Goal: Communication & Community: Share content

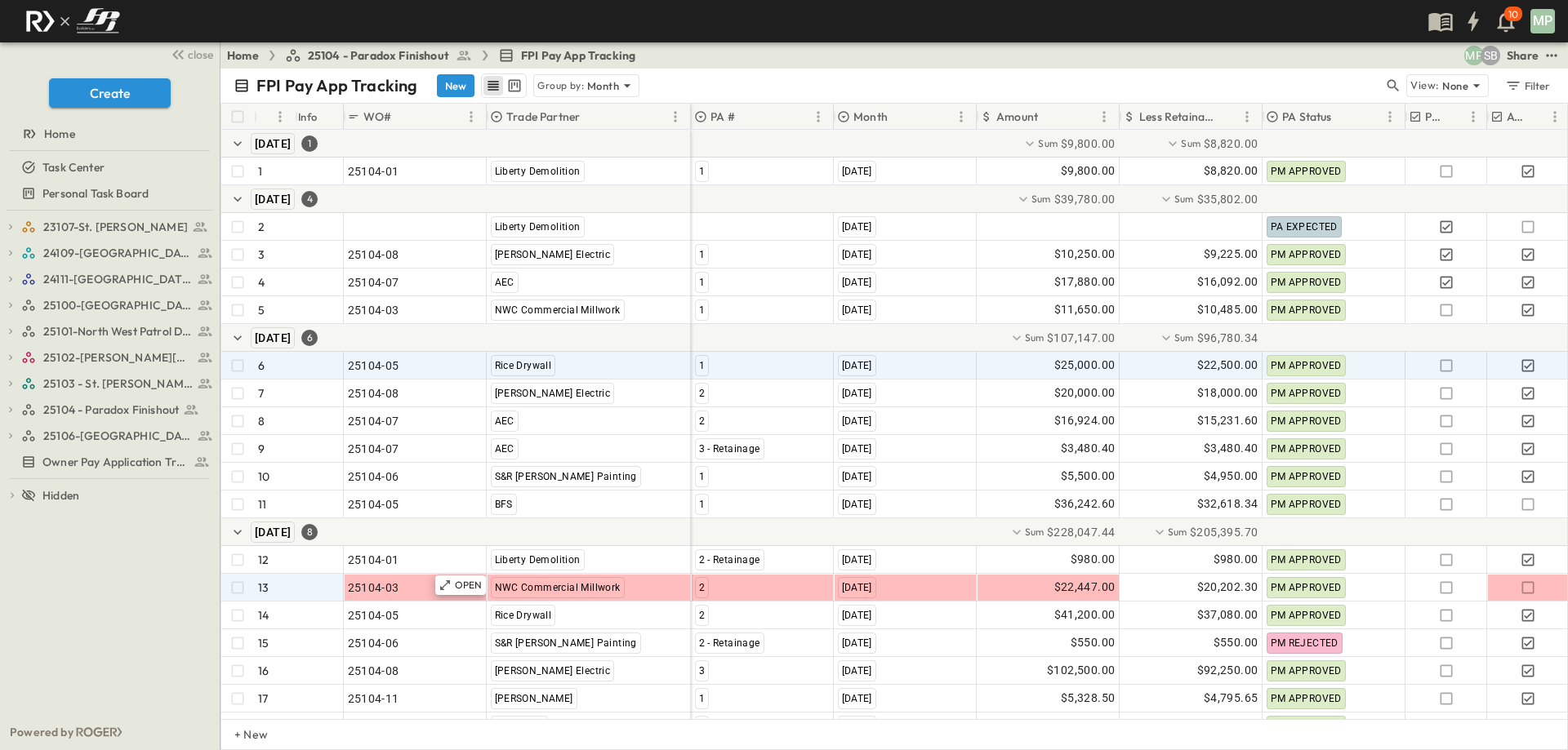
scroll to position [62, 0]
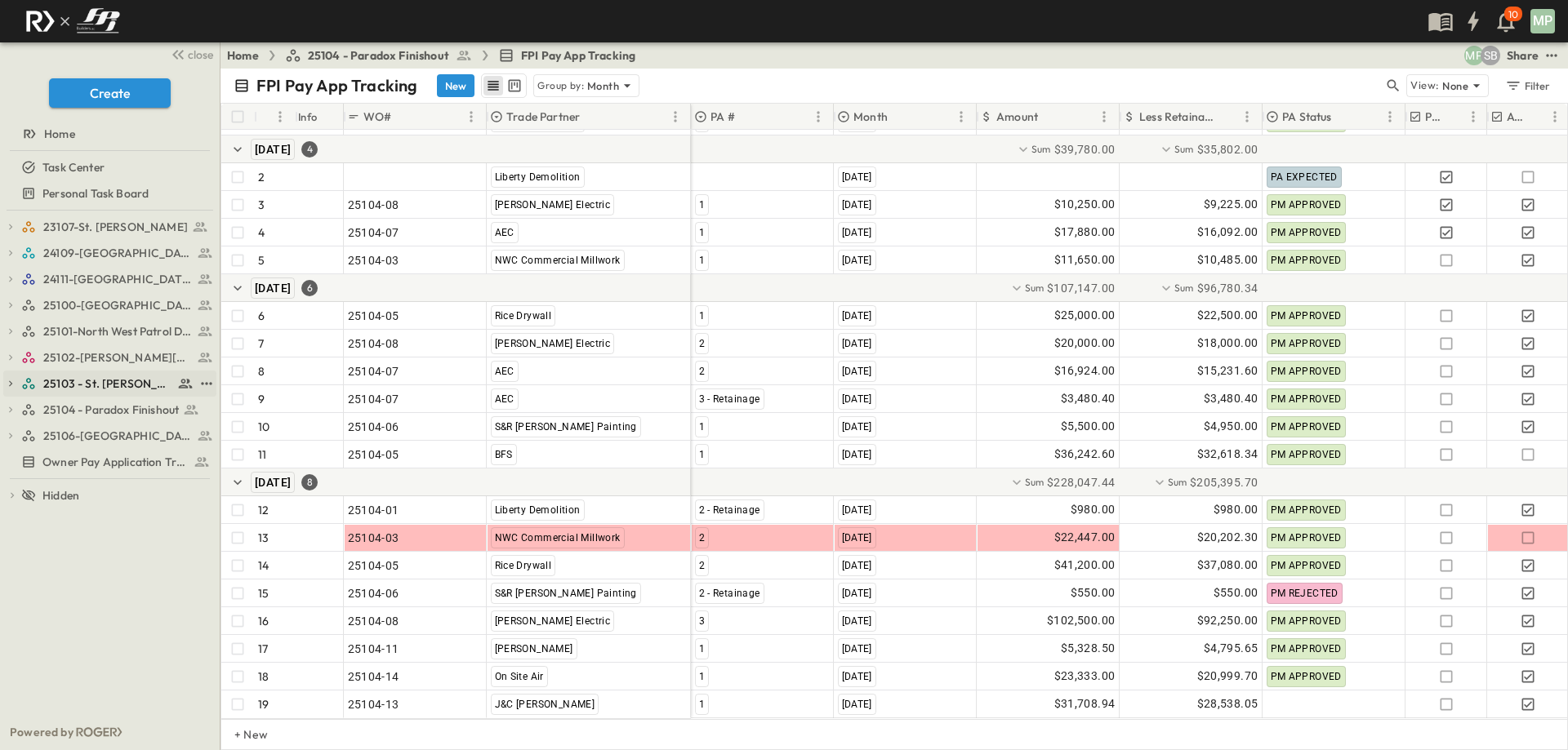
click at [14, 385] on icon "button" at bounding box center [11, 384] width 12 height 12
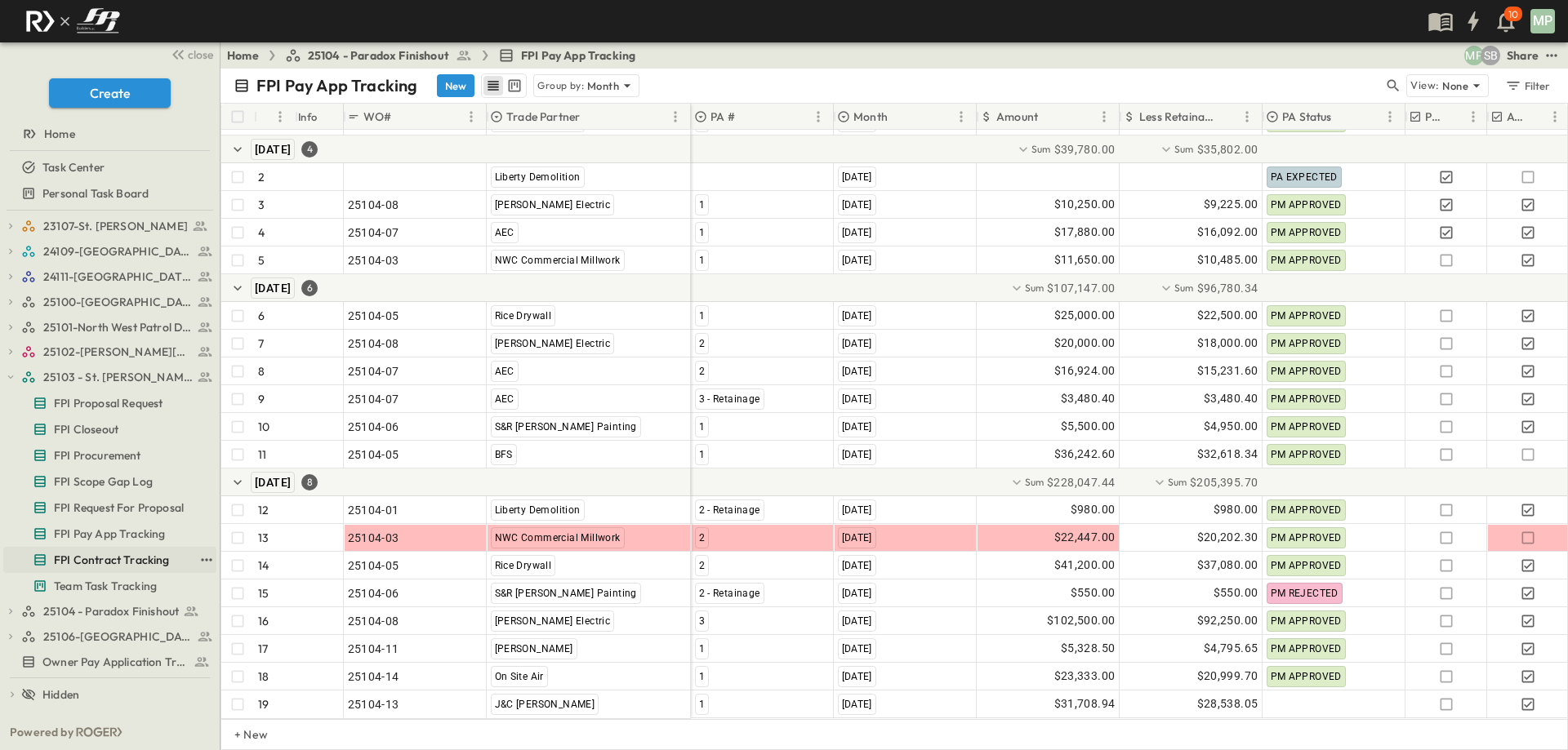
click at [93, 553] on span "FPI Contract Tracking" at bounding box center [112, 559] width 116 height 16
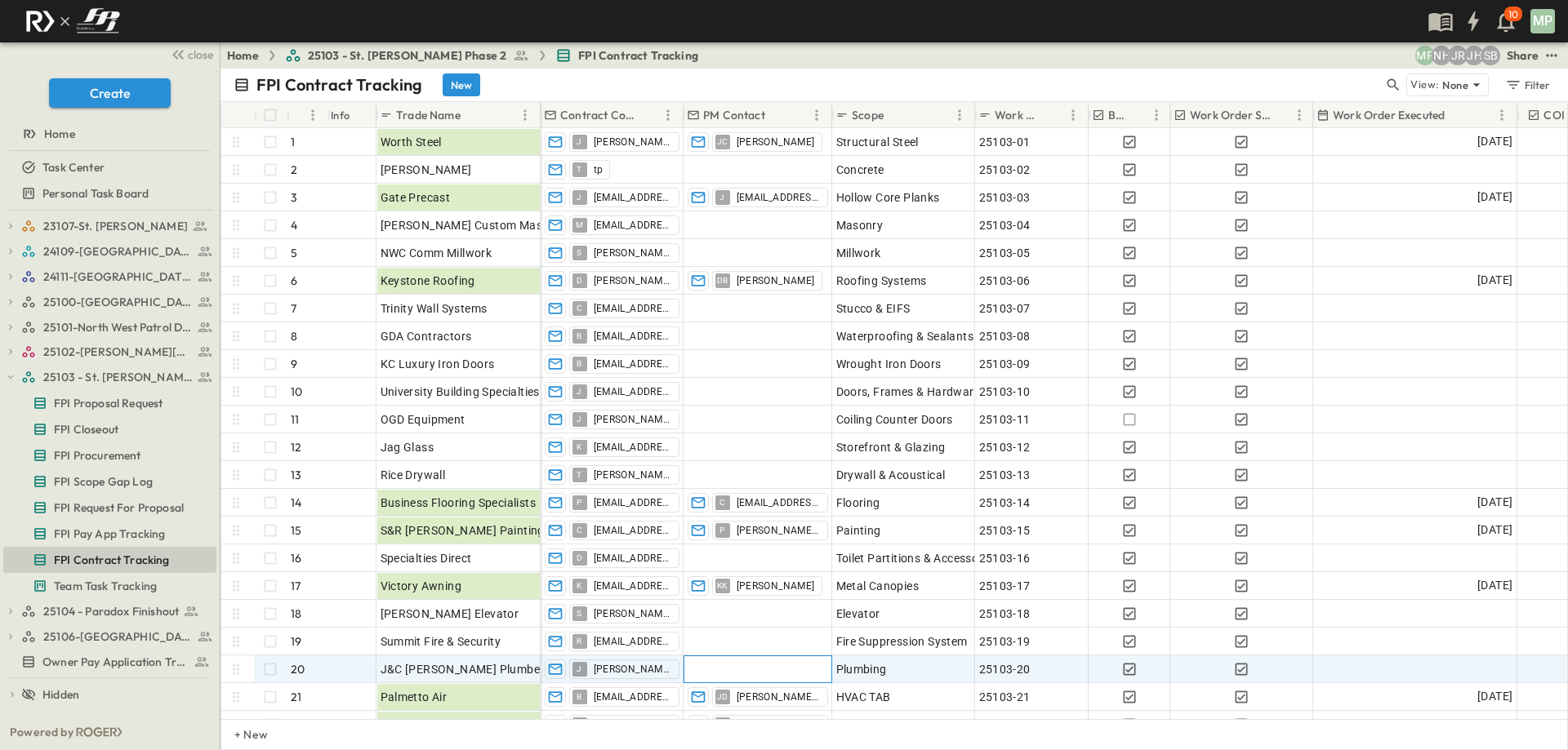
click at [722, 669] on div at bounding box center [757, 669] width 147 height 26
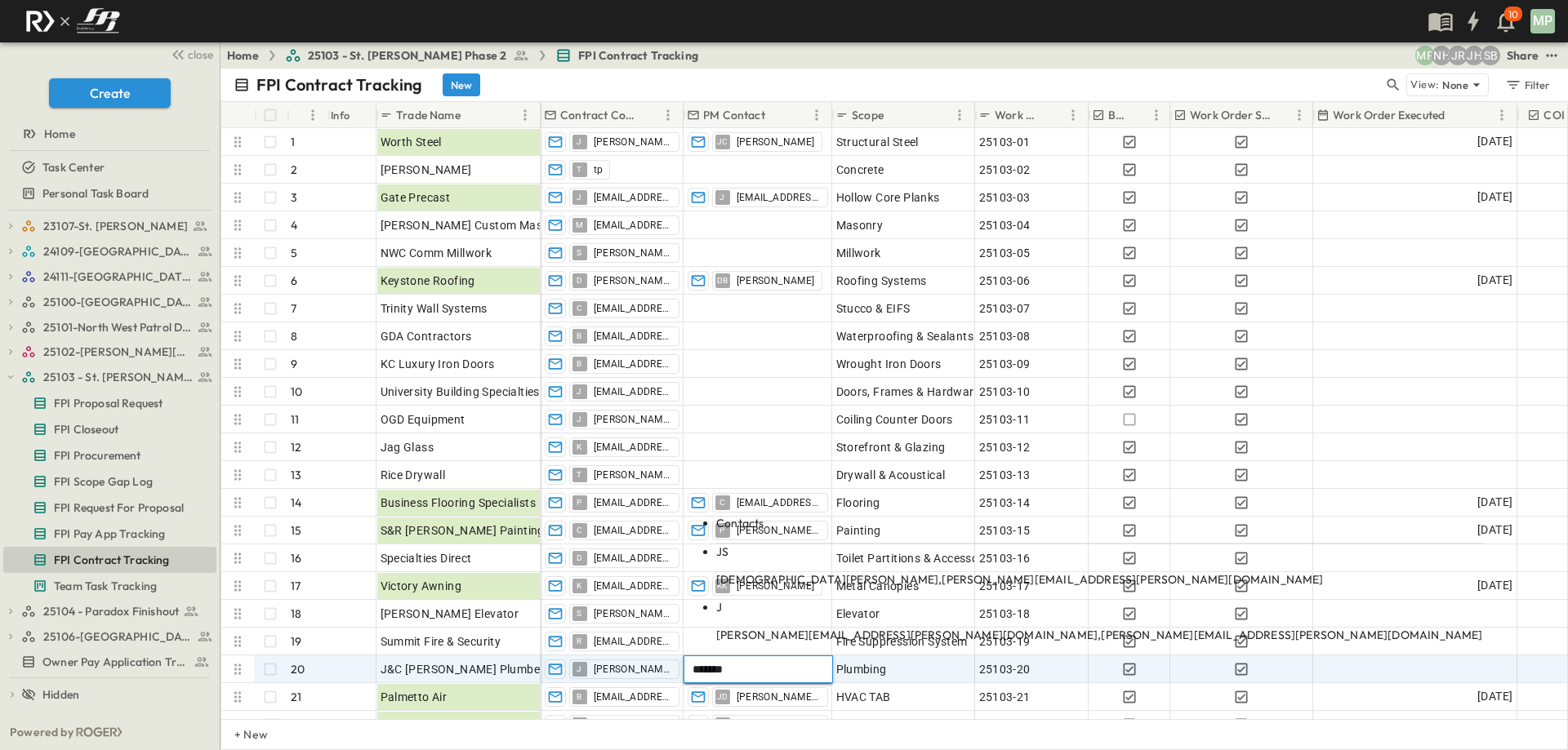
type input "*******"
click at [941, 587] on span "[PERSON_NAME][EMAIL_ADDRESS][PERSON_NAME][DOMAIN_NAME]" at bounding box center [1132, 579] width 381 height 14
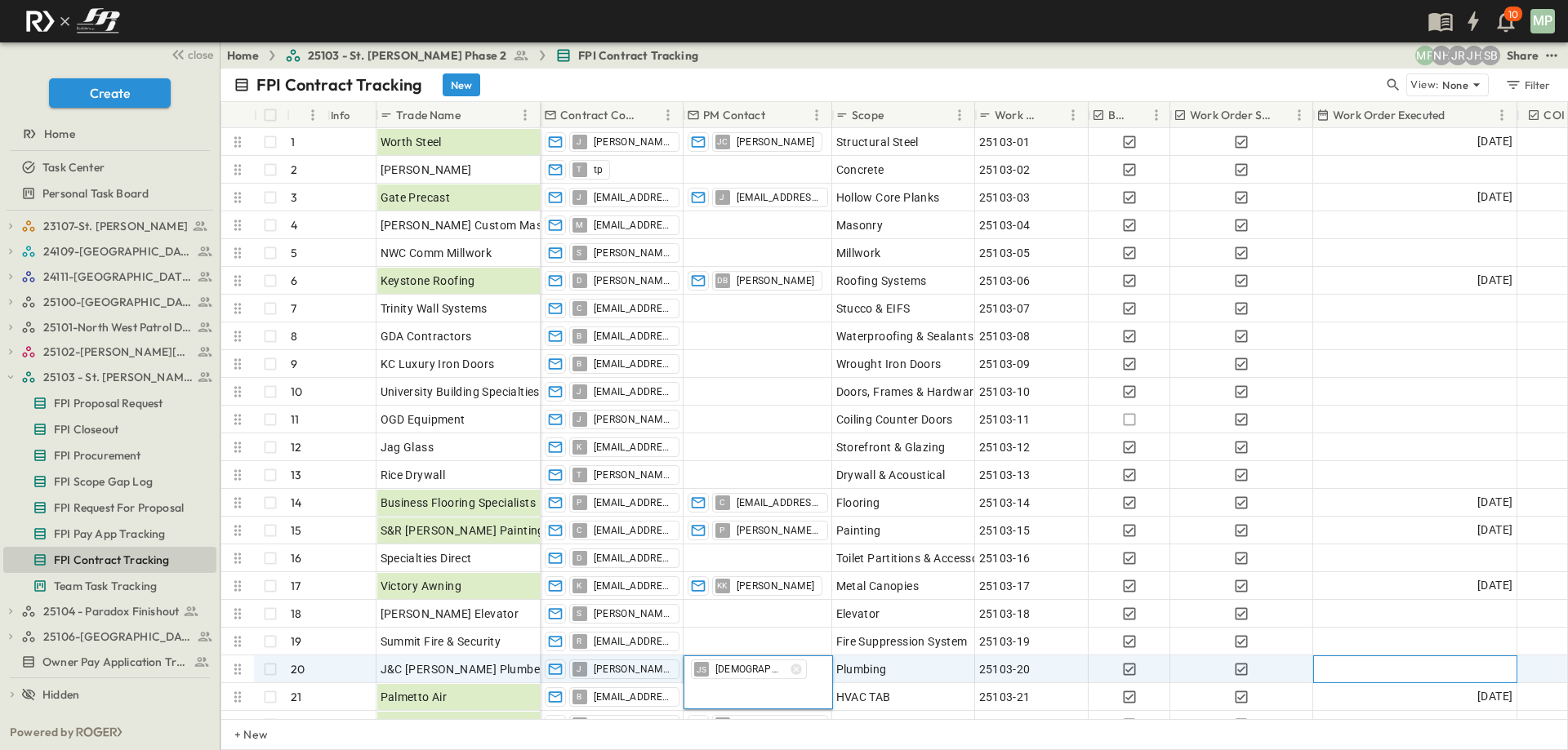
click at [1427, 673] on div at bounding box center [1415, 669] width 202 height 26
click at [1420, 673] on input "**********" at bounding box center [1367, 670] width 106 height 15
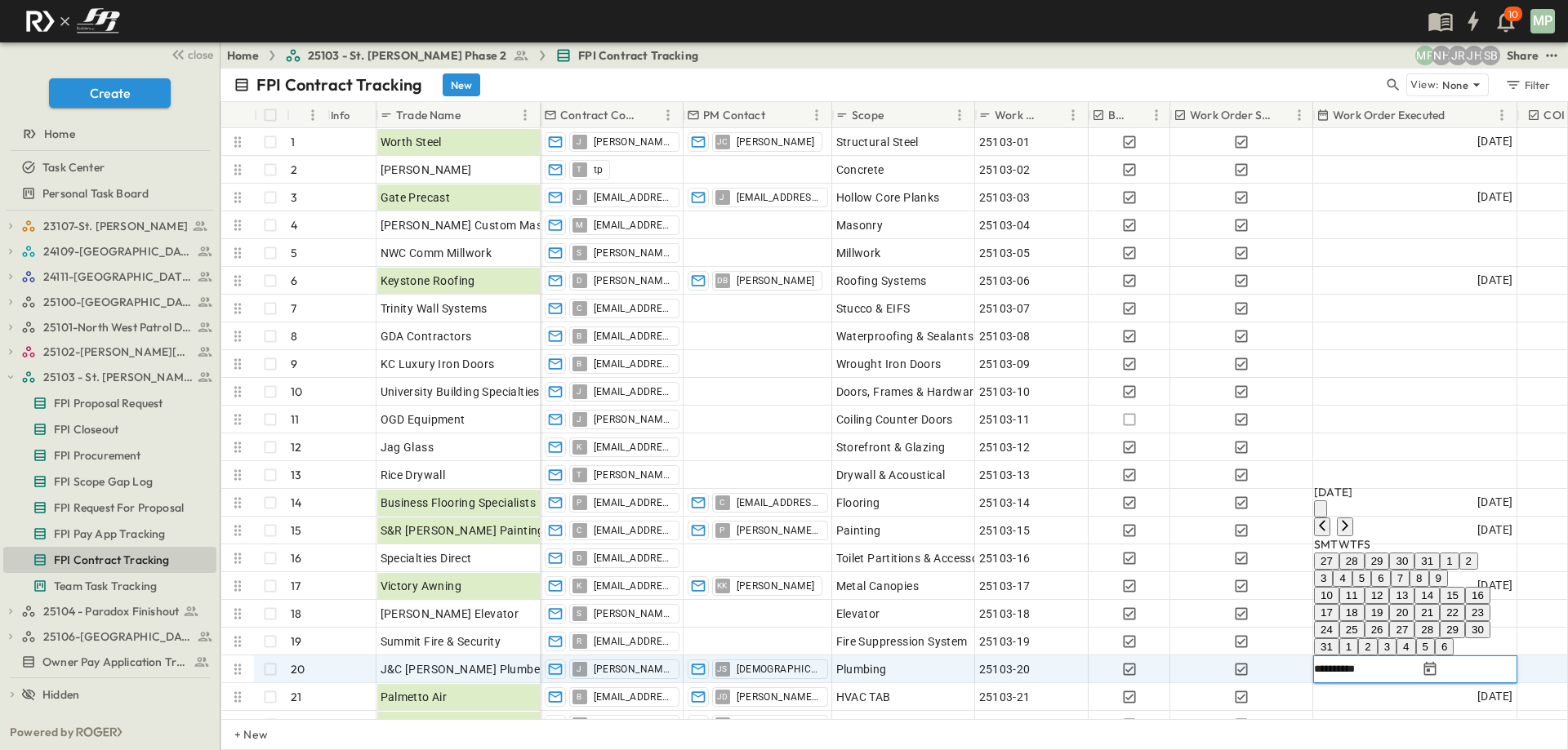
click at [1440, 604] on button "21" at bounding box center [1426, 612] width 25 height 17
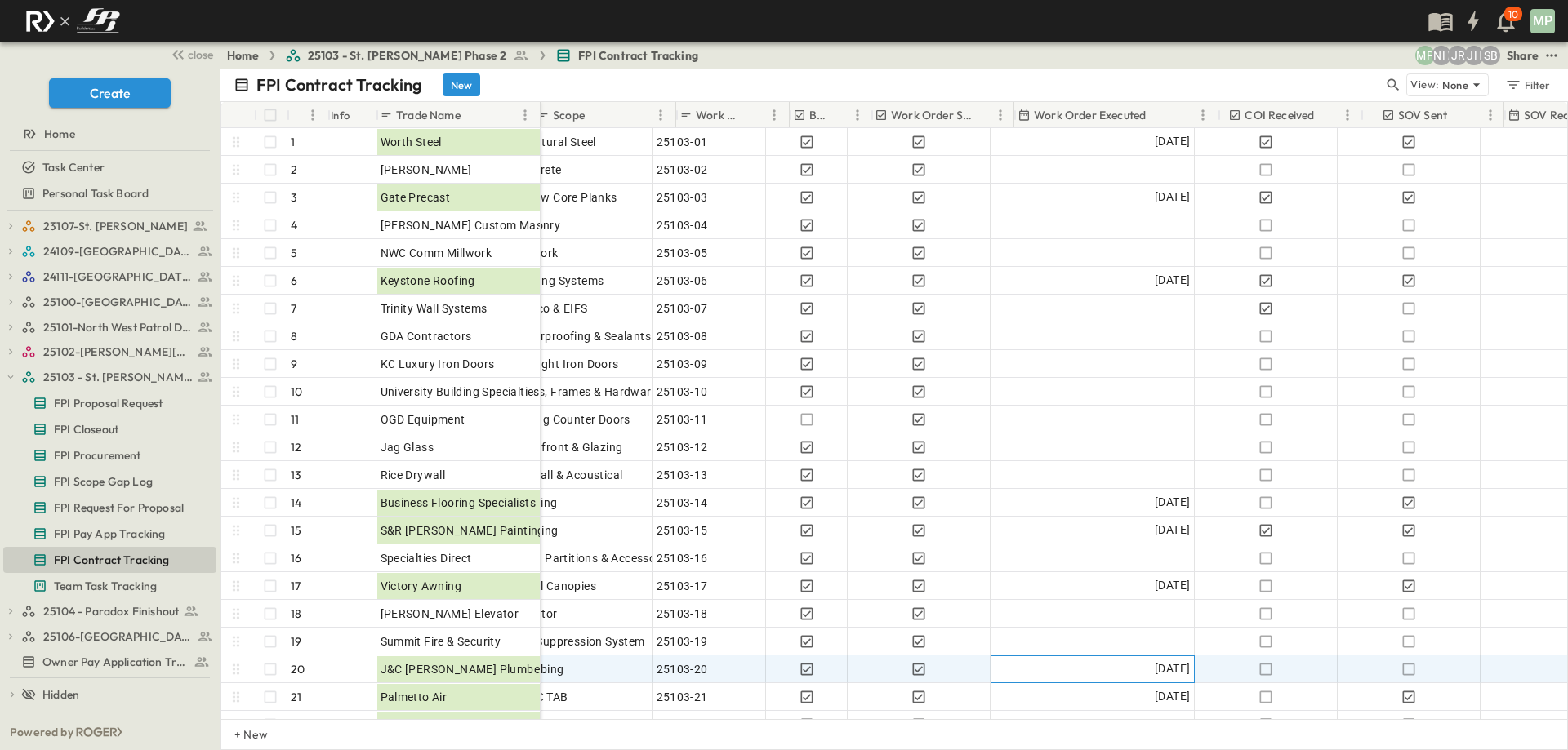
scroll to position [0, 335]
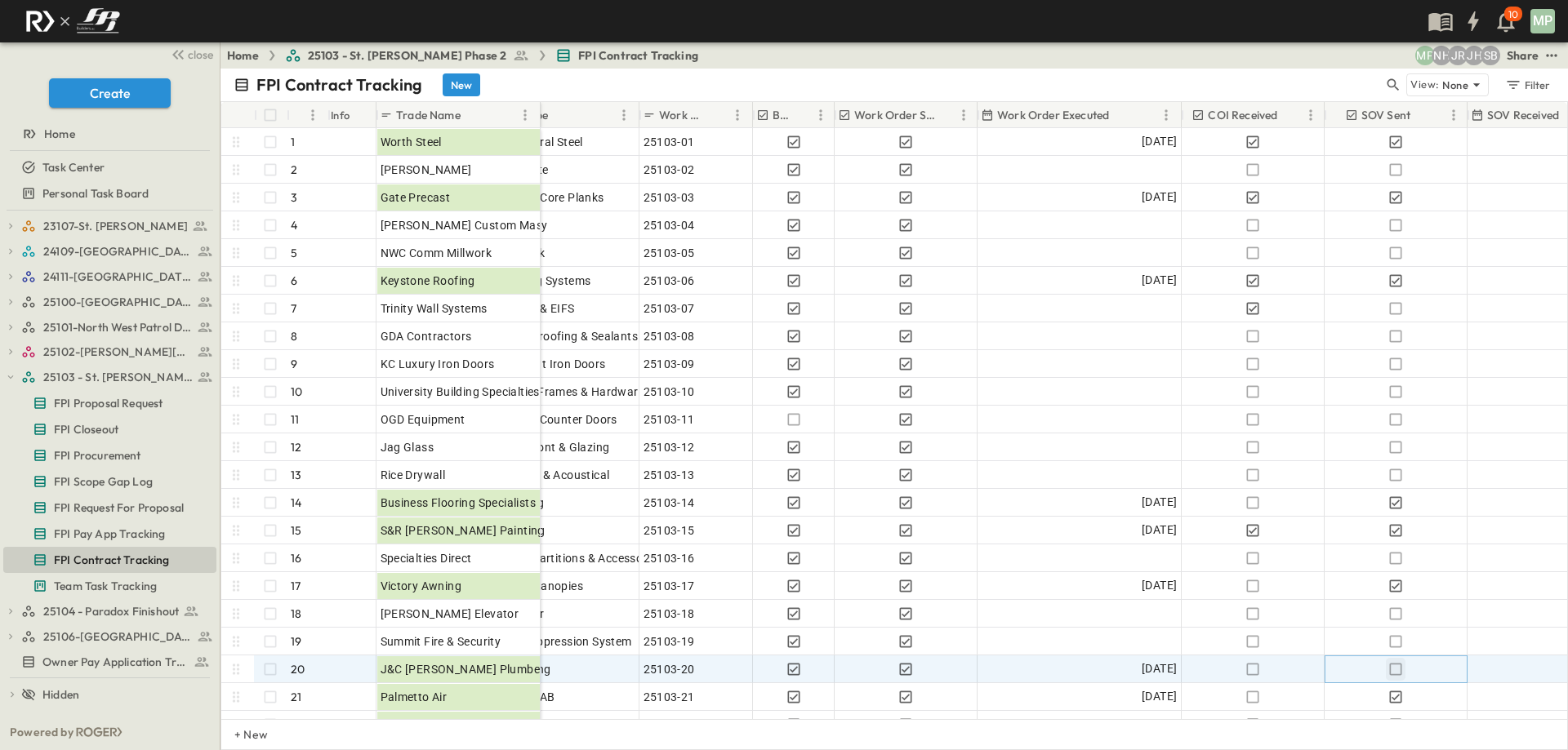
click at [1393, 671] on icon "button" at bounding box center [1395, 669] width 16 height 16
